Goal: Task Accomplishment & Management: Manage account settings

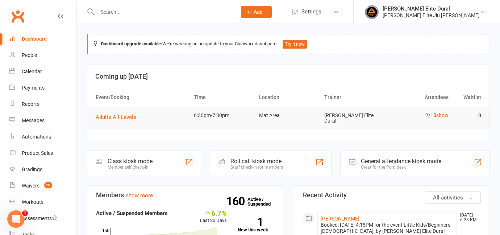
click at [125, 11] on input "text" at bounding box center [163, 12] width 136 height 10
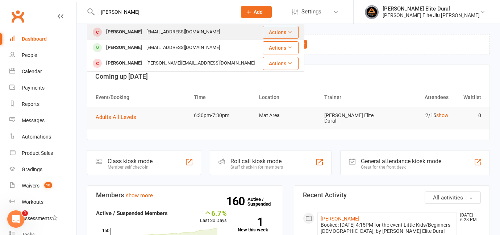
type input "[PERSON_NAME]"
click at [129, 33] on div "[PERSON_NAME]" at bounding box center [124, 32] width 40 height 11
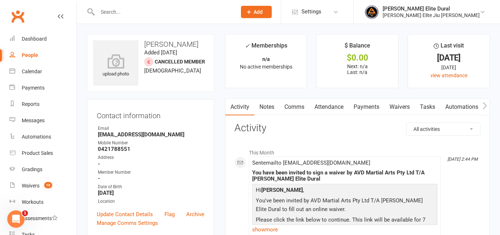
click at [400, 107] on link "Waivers" at bounding box center [400, 107] width 30 height 17
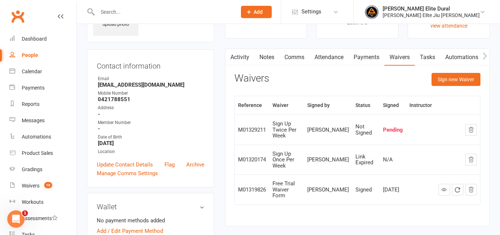
scroll to position [53, 0]
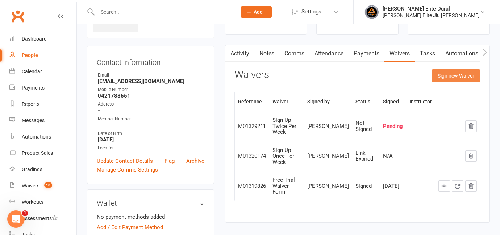
click at [452, 79] on button "Sign new Waiver" at bounding box center [456, 75] width 49 height 13
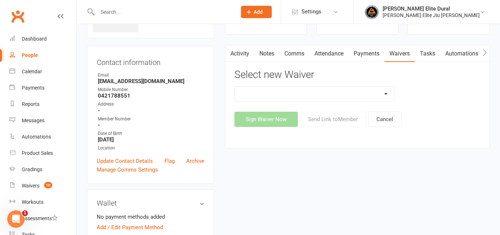
click at [370, 97] on select "Adults Twice Per Week Adults Unlimited Feedback Form Free Trial Waiver Form MEM…" at bounding box center [315, 94] width 160 height 15
select select "11421"
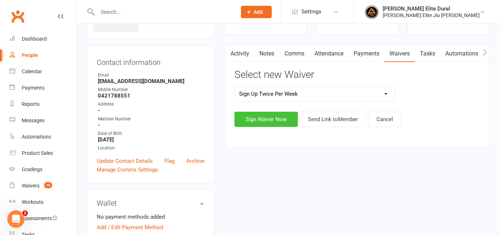
click at [273, 120] on button "Sign Waiver Now" at bounding box center [266, 119] width 63 height 15
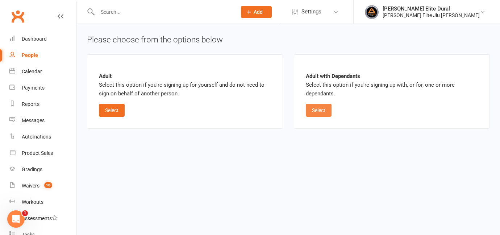
click at [324, 113] on button "Select" at bounding box center [319, 110] width 26 height 13
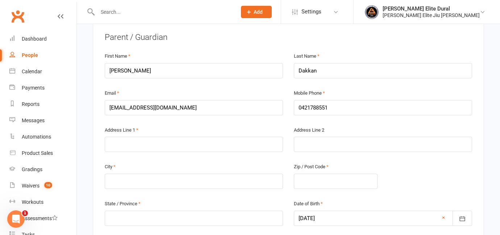
scroll to position [213, 0]
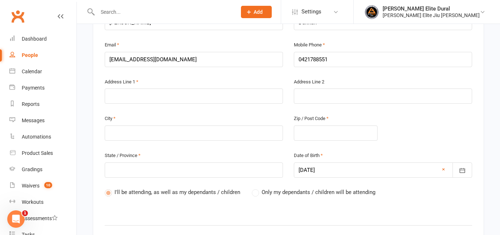
click at [256, 188] on label "Only my dependants / children will be attending" at bounding box center [314, 192] width 124 height 9
